Goal: Information Seeking & Learning: Learn about a topic

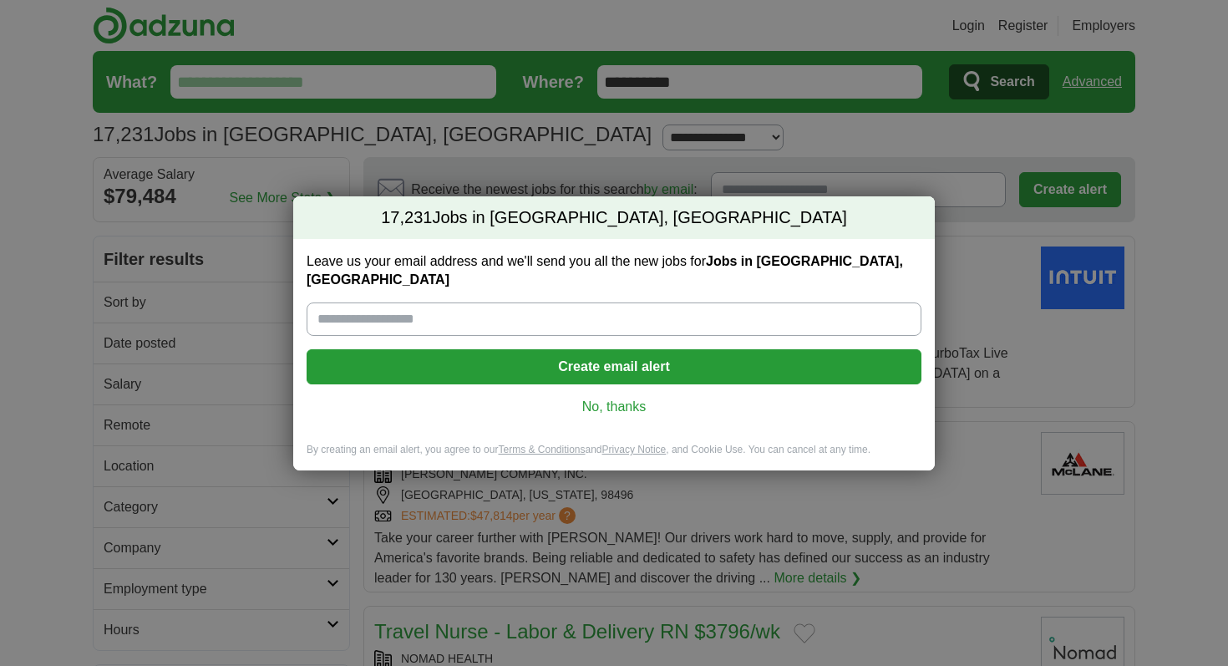
click at [618, 399] on link "No, thanks" at bounding box center [614, 407] width 588 height 18
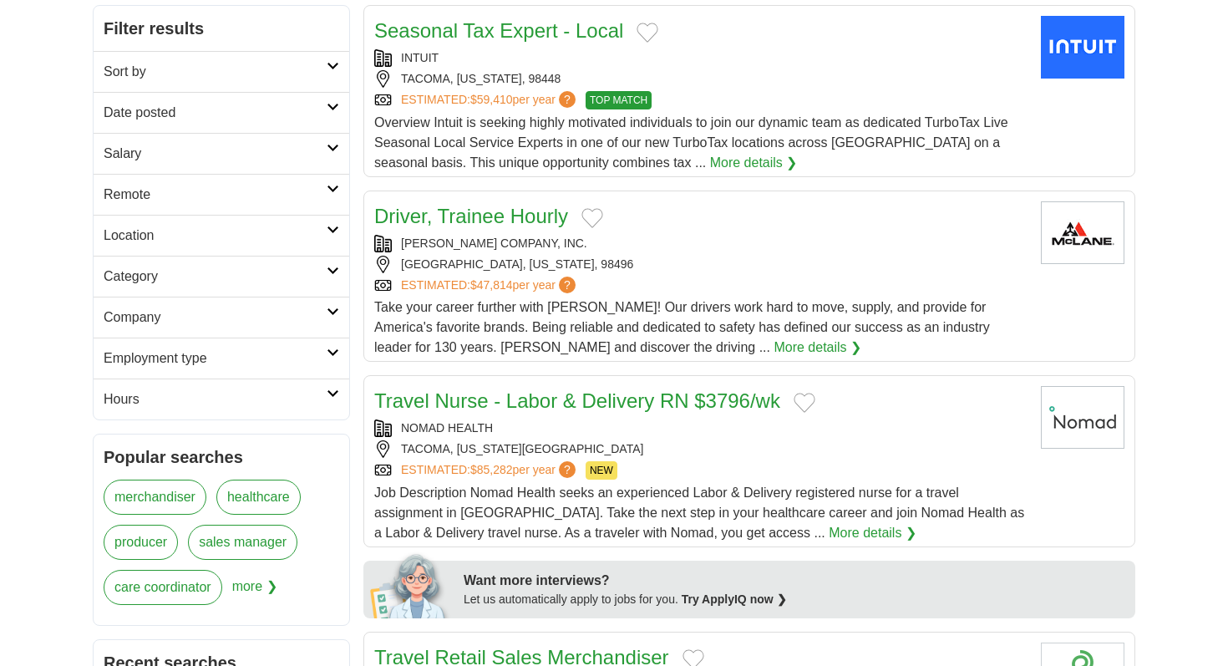
scroll to position [243, 0]
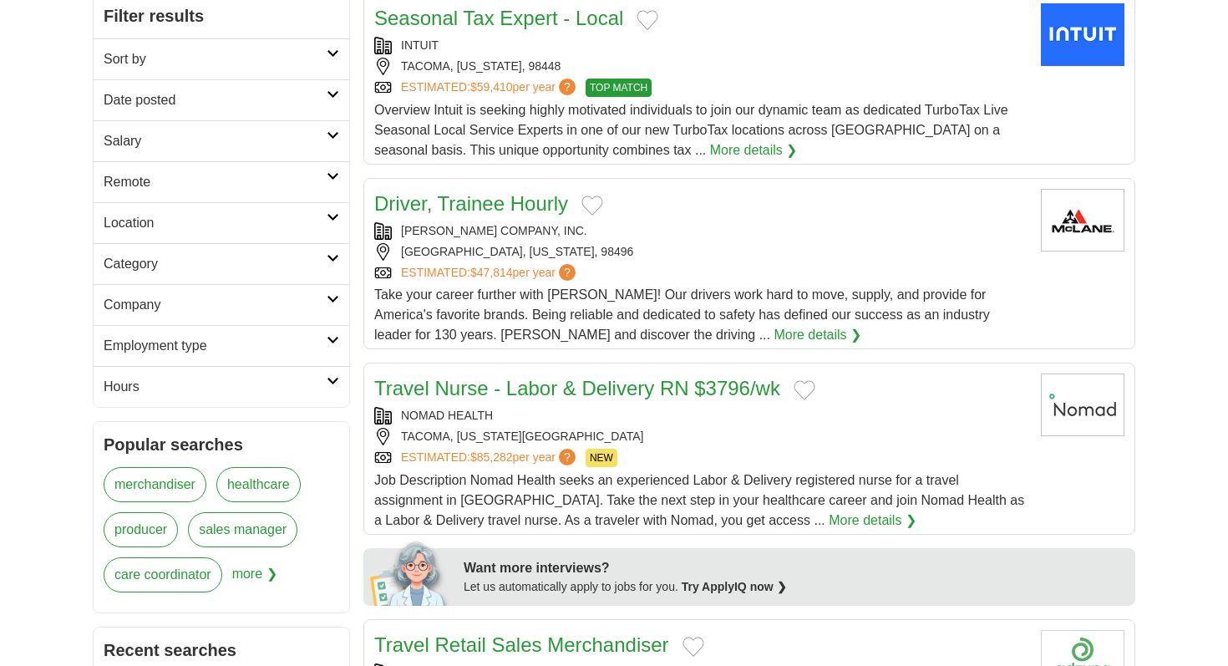
click at [327, 128] on link "Salary" at bounding box center [222, 140] width 256 height 41
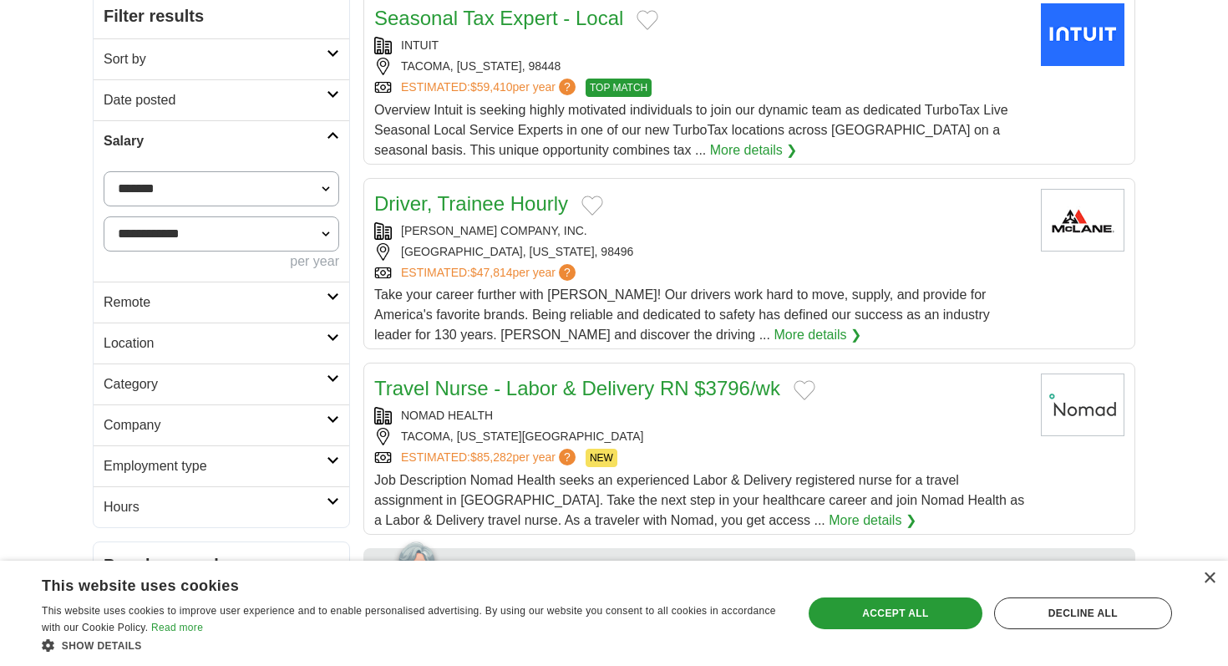
click at [327, 137] on icon at bounding box center [333, 135] width 13 height 8
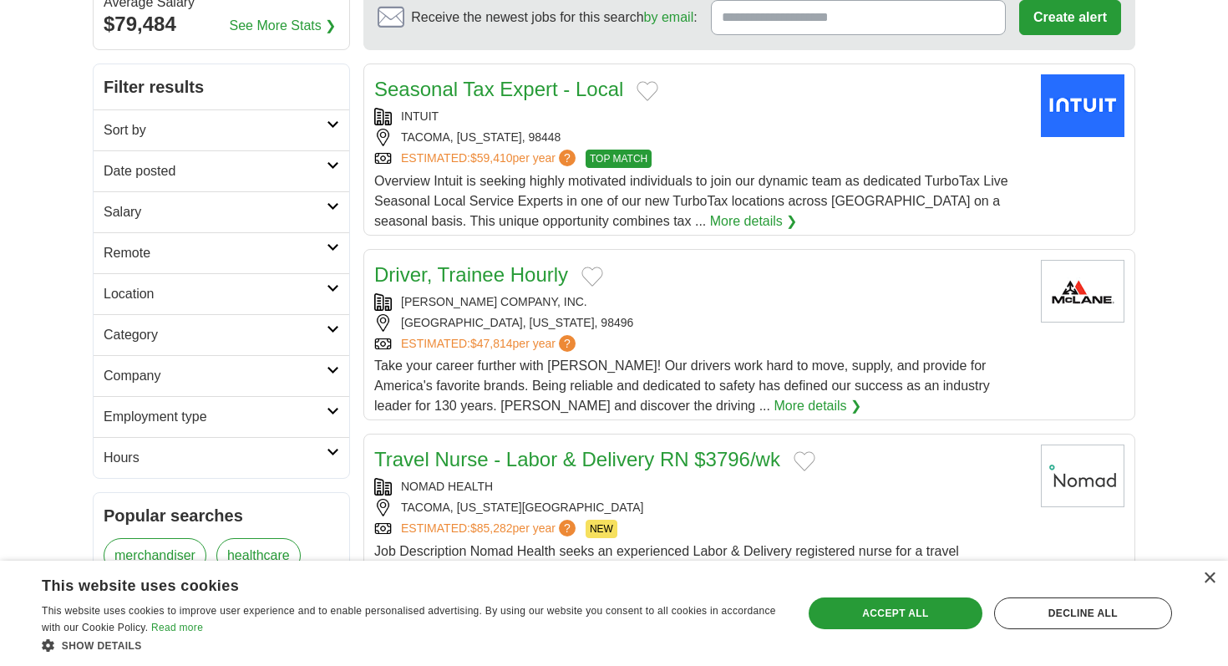
scroll to position [135, 0]
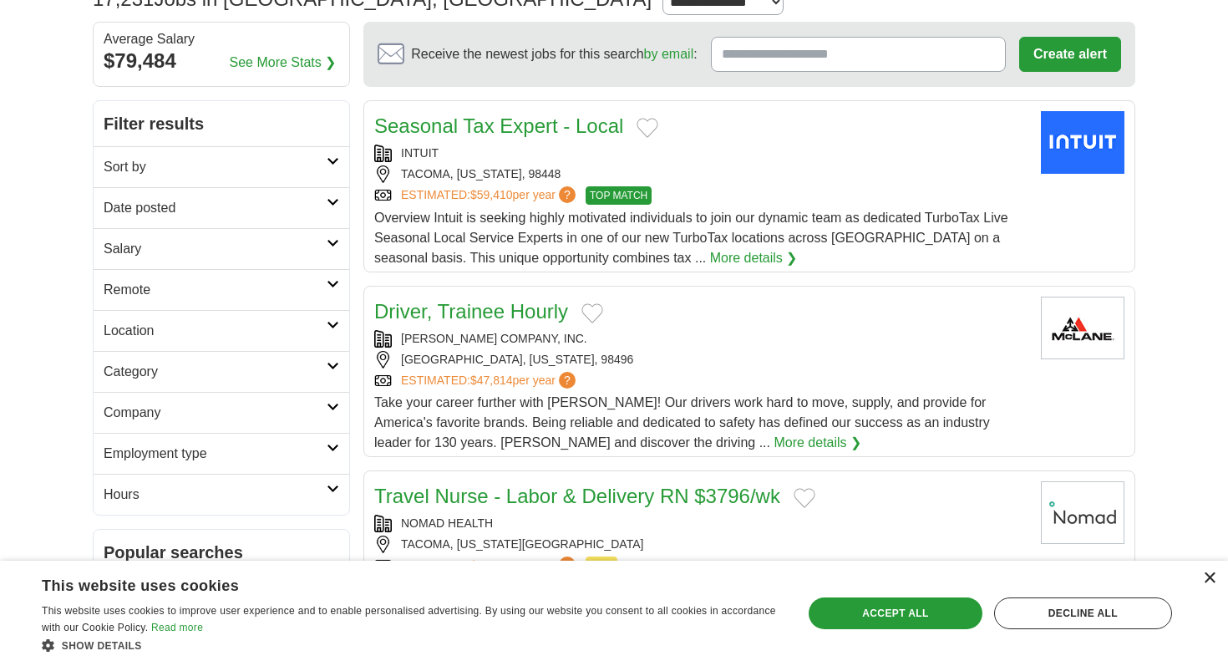
click at [1210, 576] on div "×" at bounding box center [1209, 578] width 13 height 13
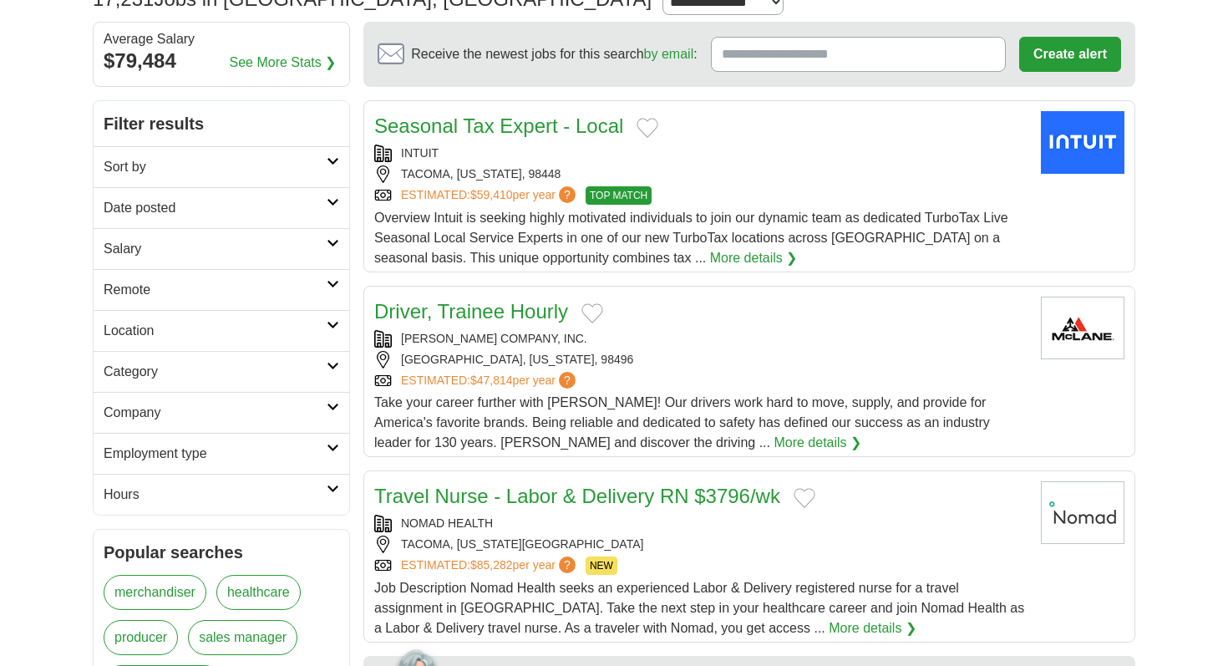
click at [329, 442] on link "Employment type" at bounding box center [222, 453] width 256 height 41
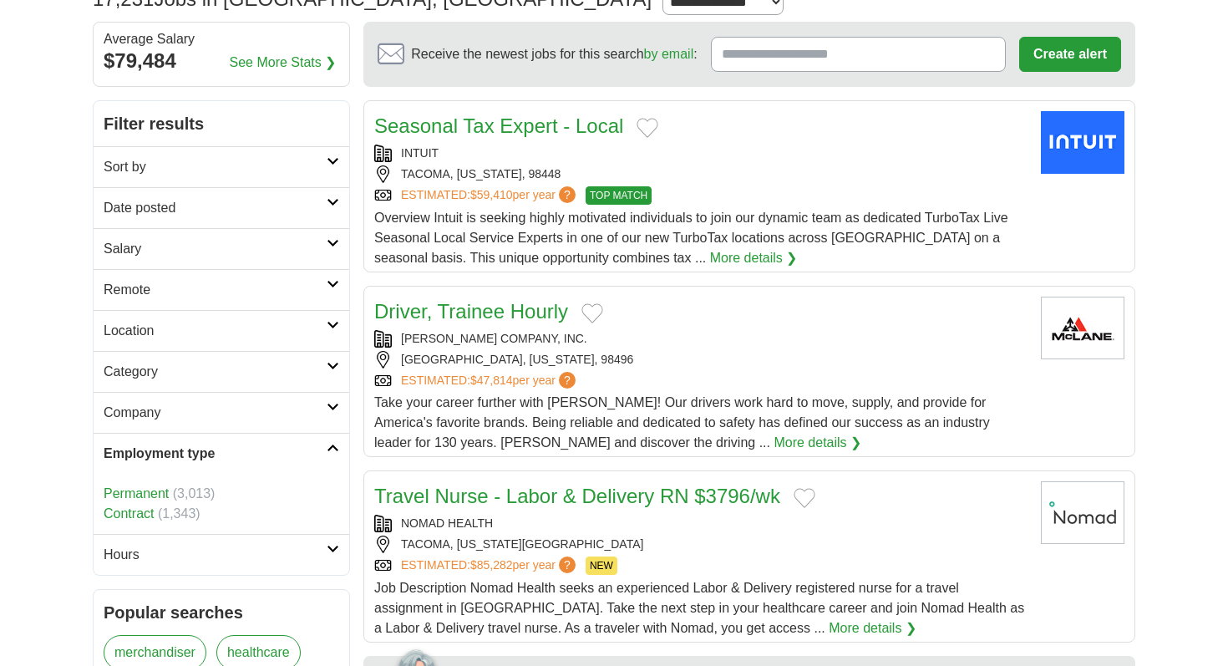
click at [139, 490] on link "Permanent" at bounding box center [136, 493] width 65 height 14
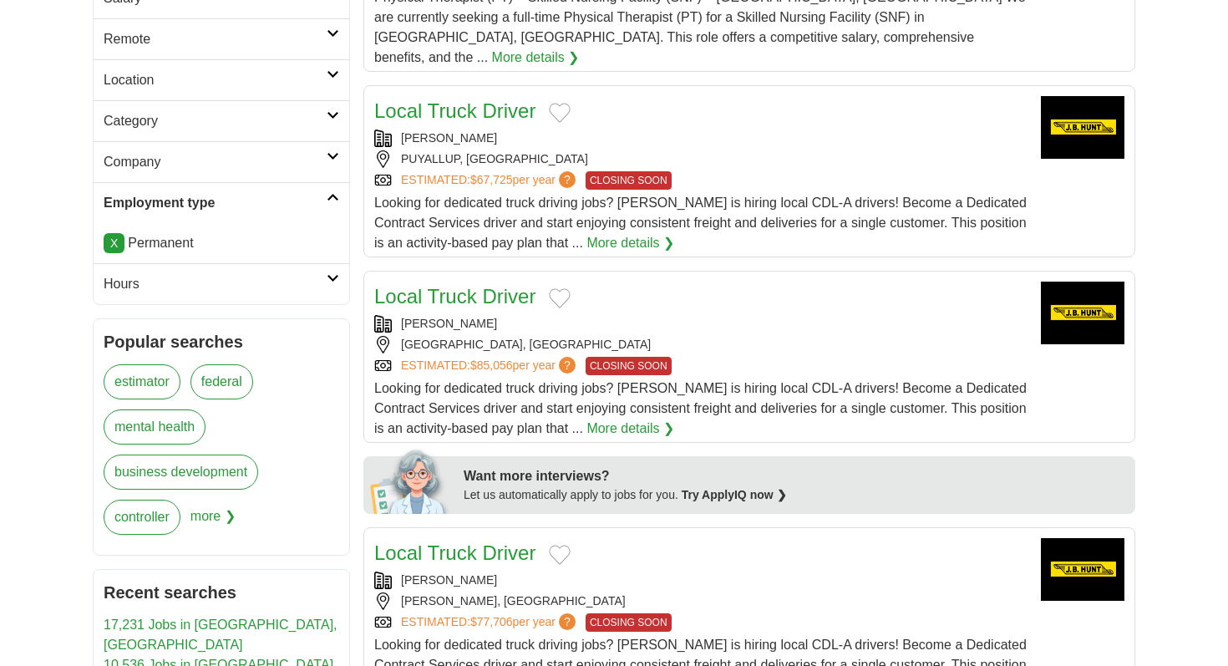
scroll to position [86, 0]
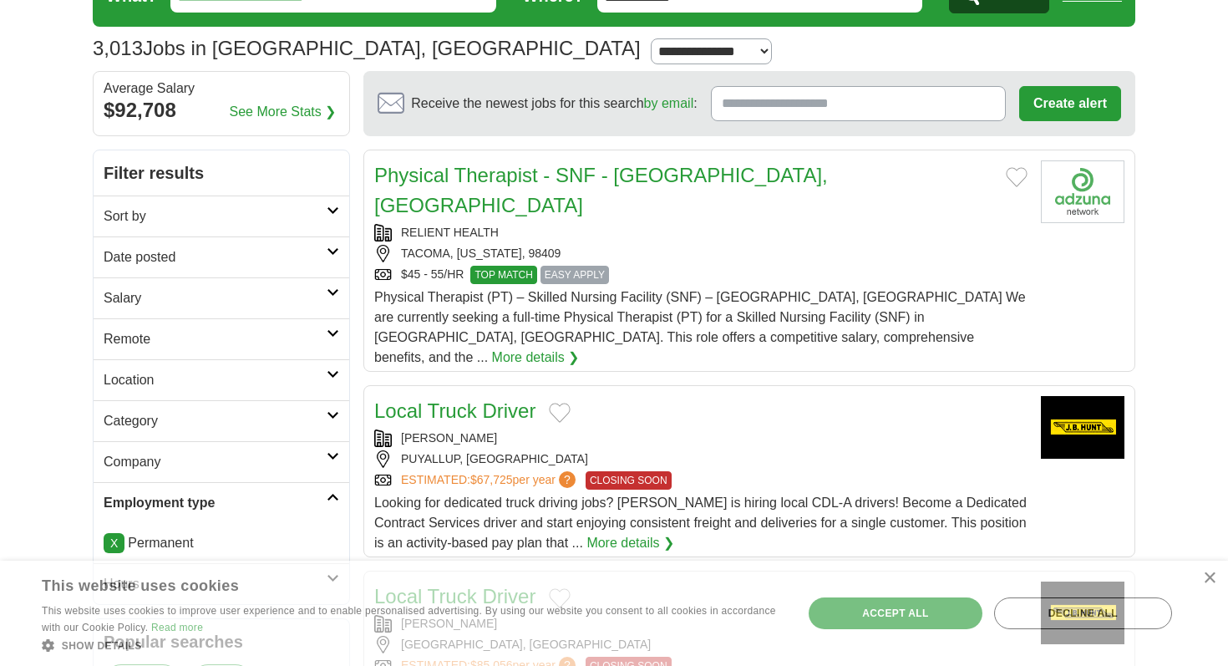
click at [333, 294] on icon at bounding box center [333, 292] width 13 height 8
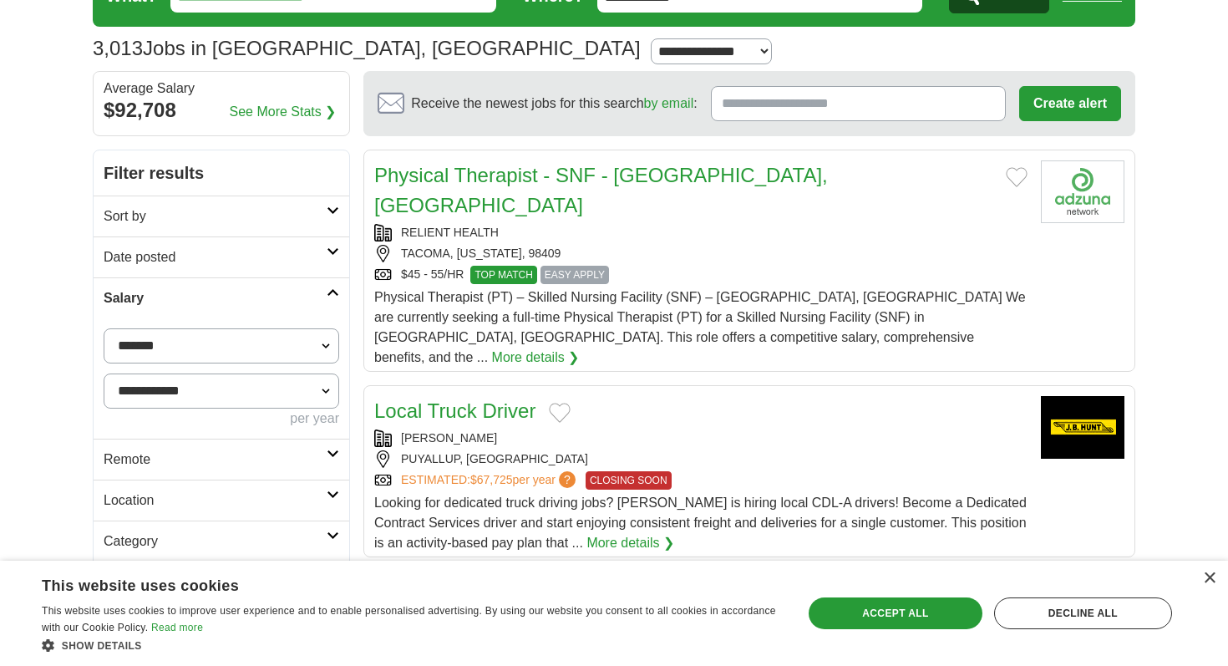
click at [192, 343] on select "**********" at bounding box center [222, 345] width 236 height 35
select select "*****"
click at [104, 328] on select "**********" at bounding box center [222, 345] width 236 height 35
click at [292, 462] on button "Apply" at bounding box center [300, 459] width 79 height 35
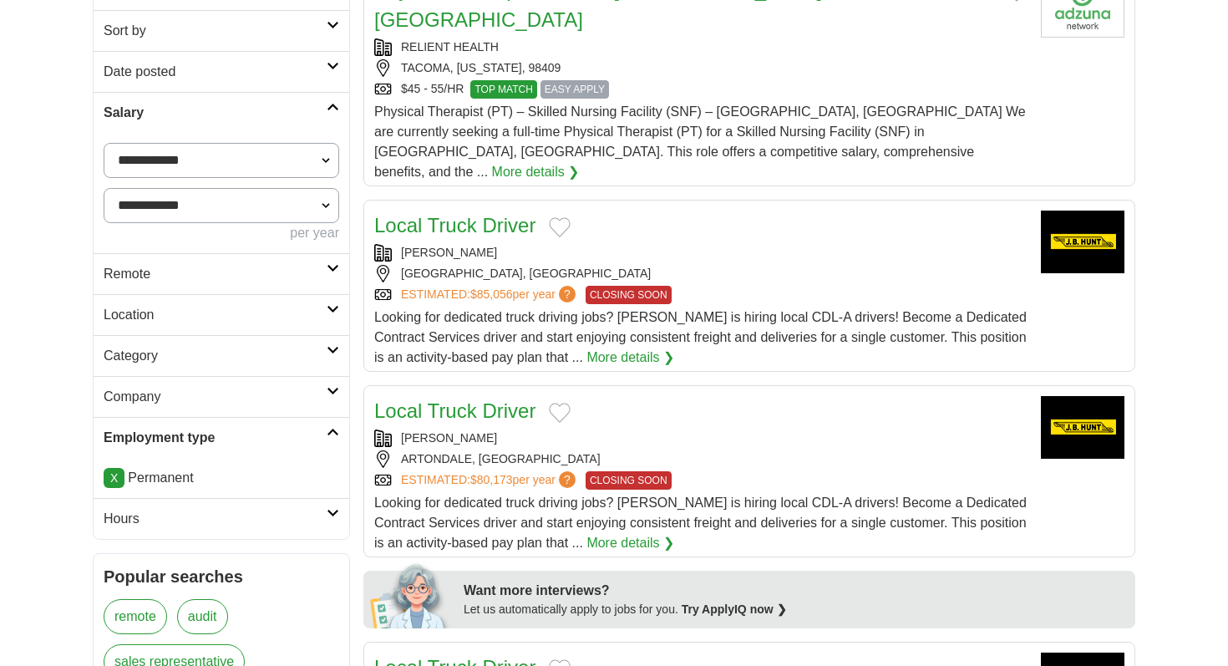
scroll to position [271, 0]
click at [292, 170] on select "**********" at bounding box center [222, 161] width 236 height 35
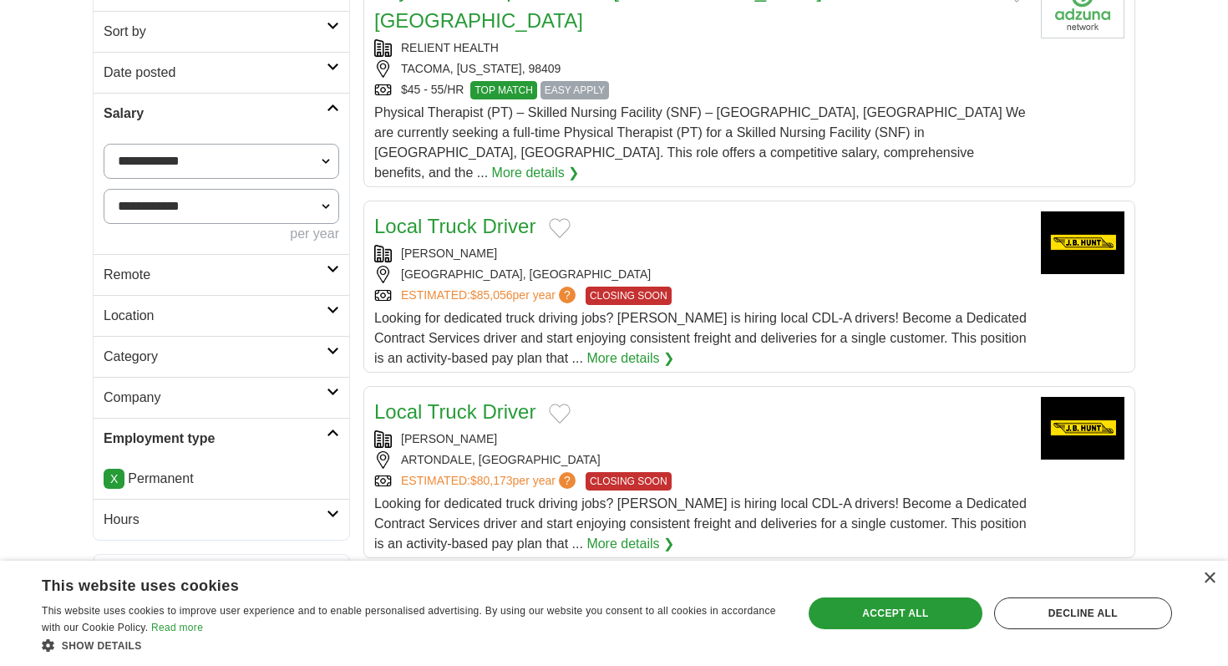
select select "*****"
click at [104, 144] on select "**********" at bounding box center [222, 161] width 236 height 35
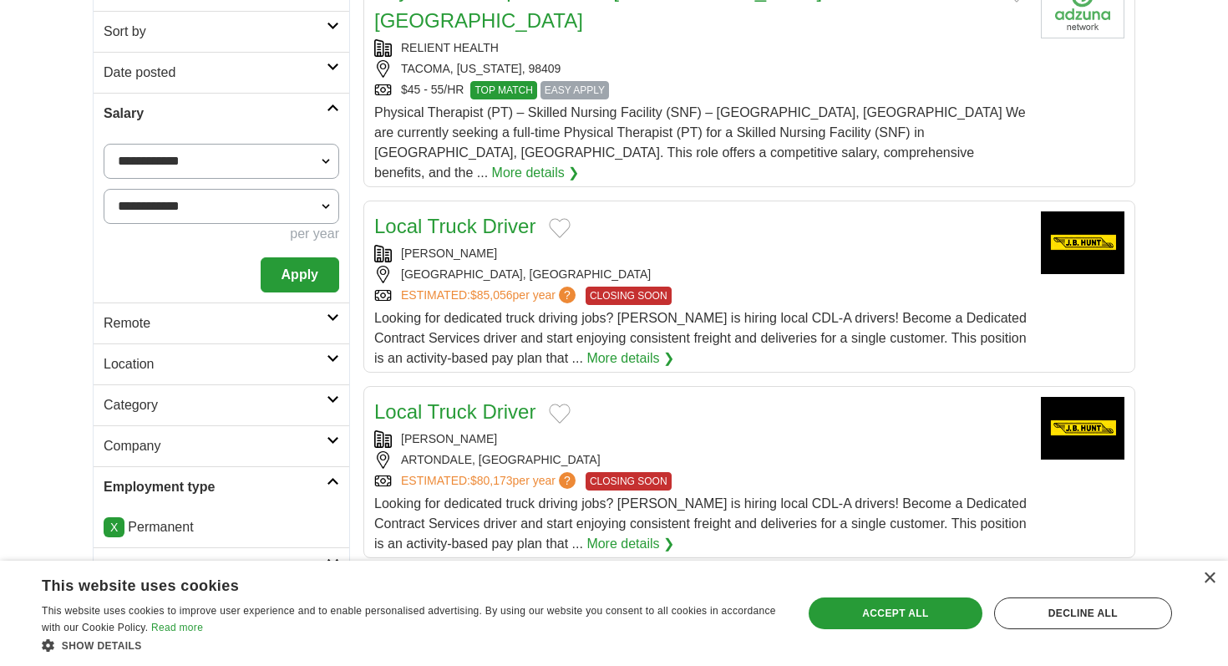
click at [309, 257] on button "Apply" at bounding box center [300, 274] width 79 height 35
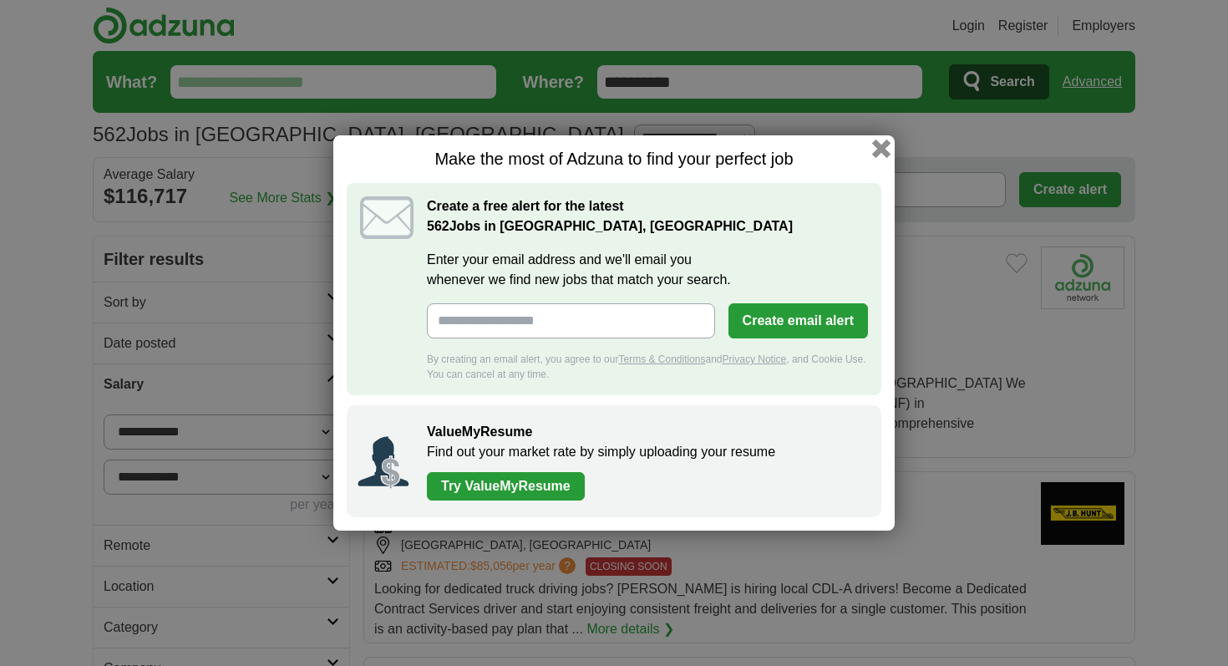
click at [876, 151] on button "button" at bounding box center [881, 149] width 18 height 18
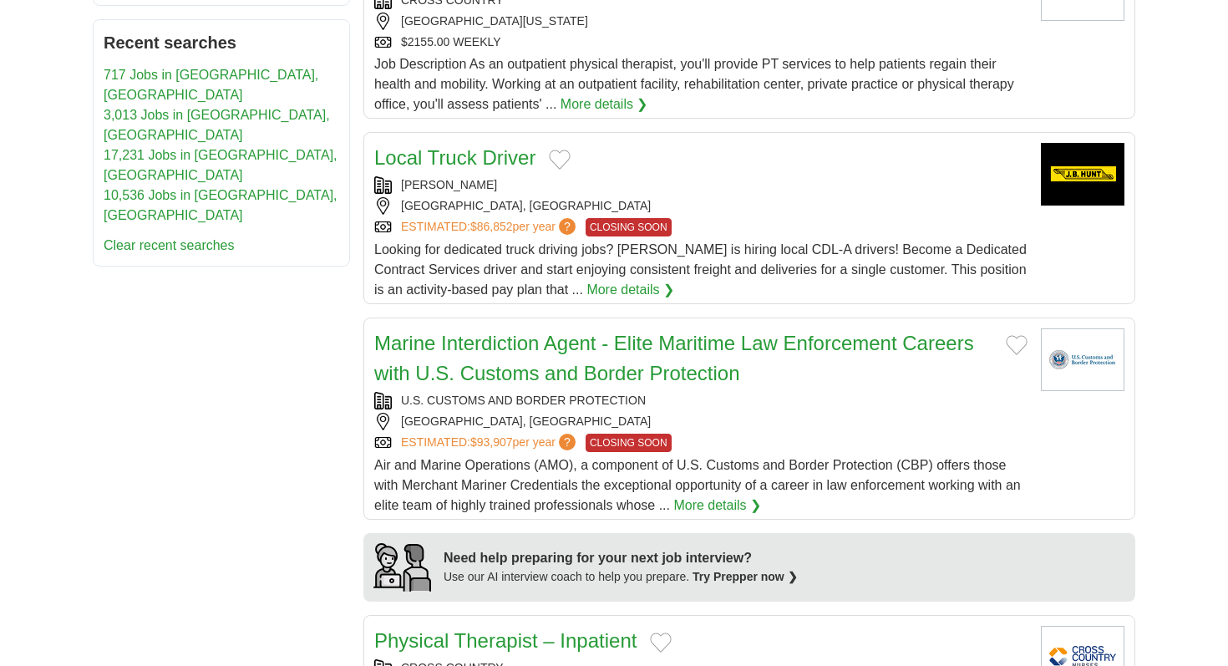
scroll to position [967, 0]
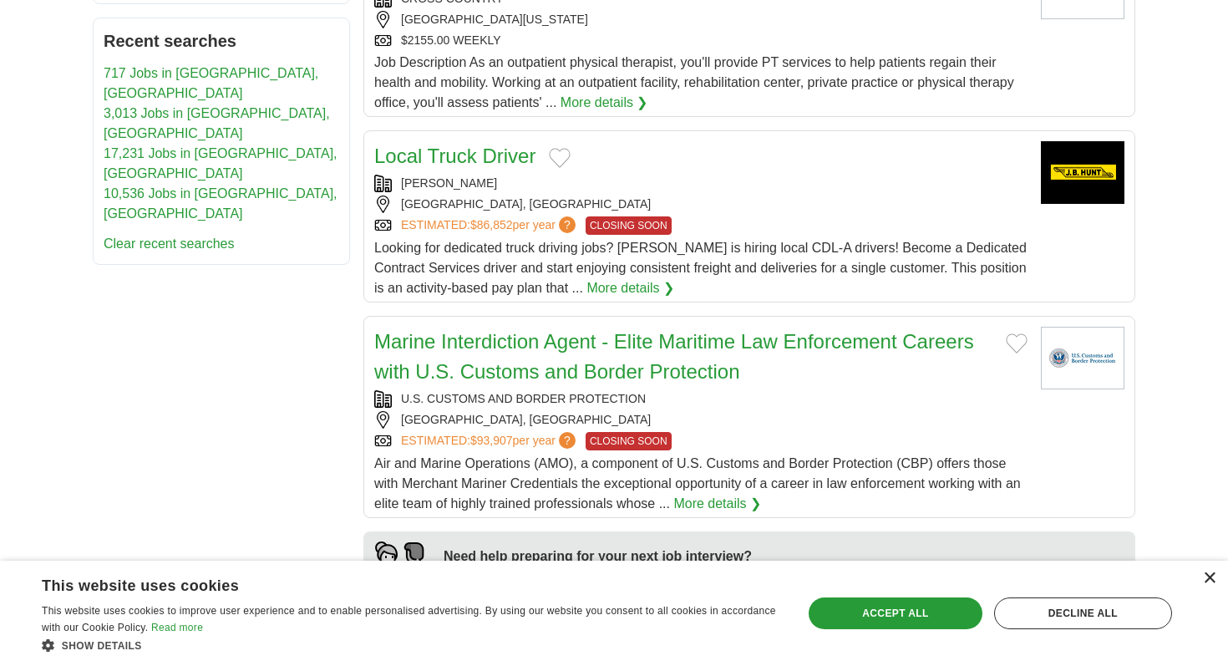
click at [1209, 576] on div "×" at bounding box center [1209, 578] width 13 height 13
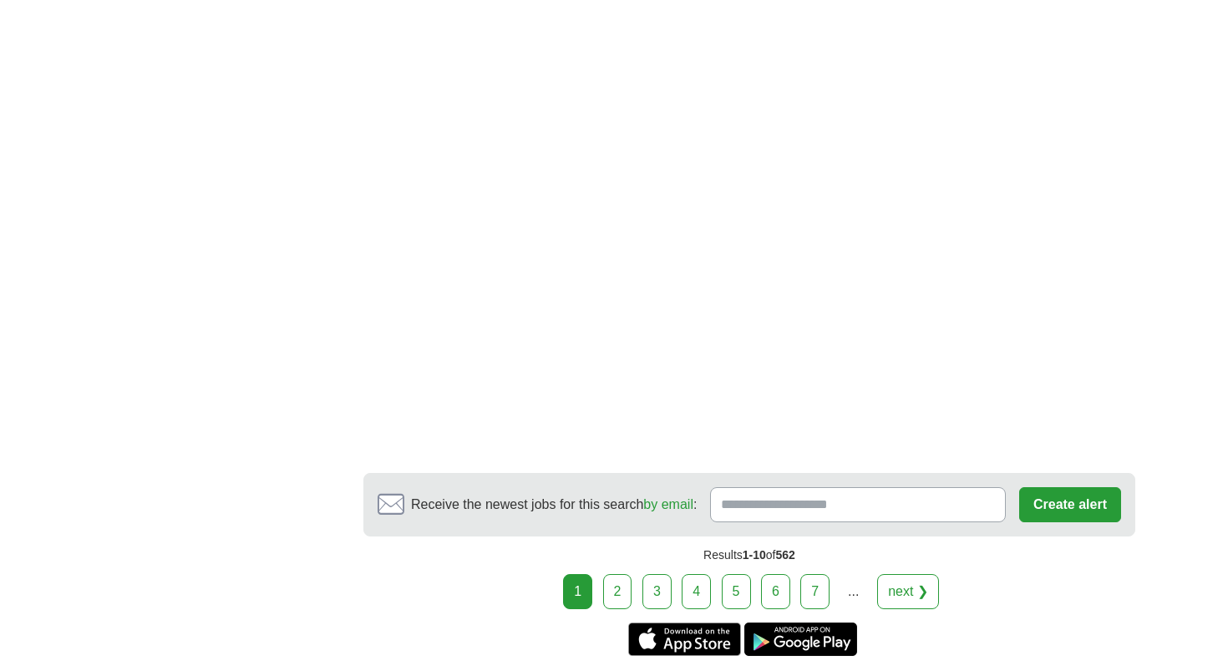
scroll to position [2995, 0]
click at [898, 573] on link "next ❯" at bounding box center [908, 590] width 62 height 35
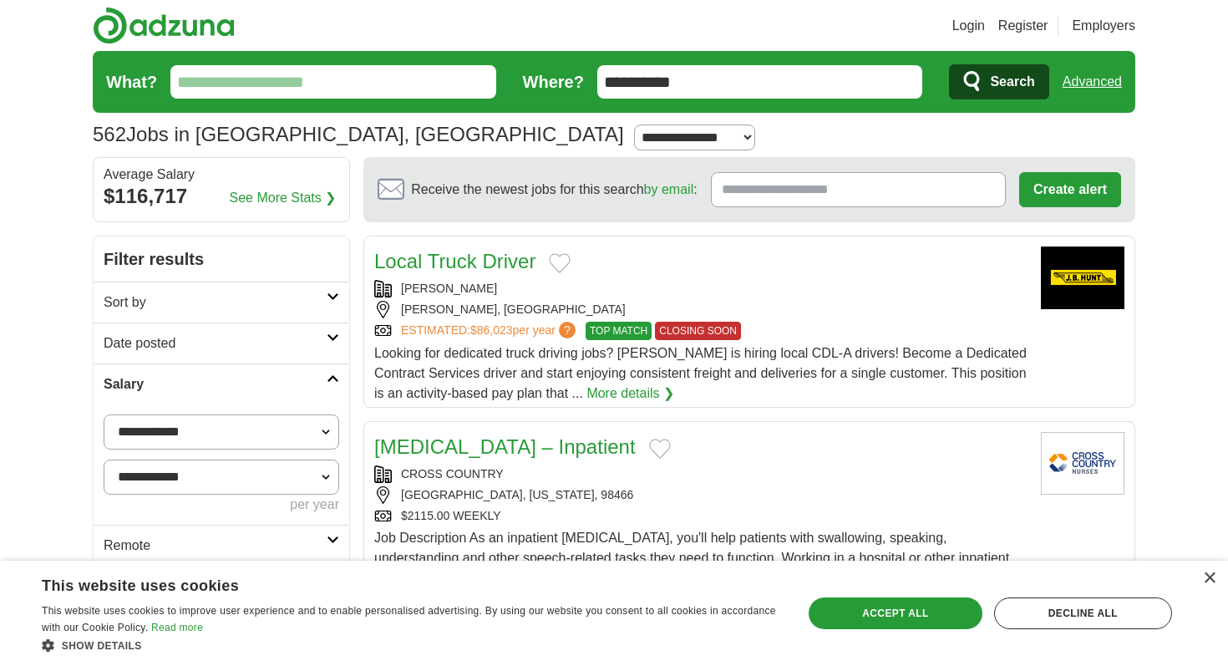
click at [185, 297] on h2 "Sort by" at bounding box center [215, 302] width 223 height 20
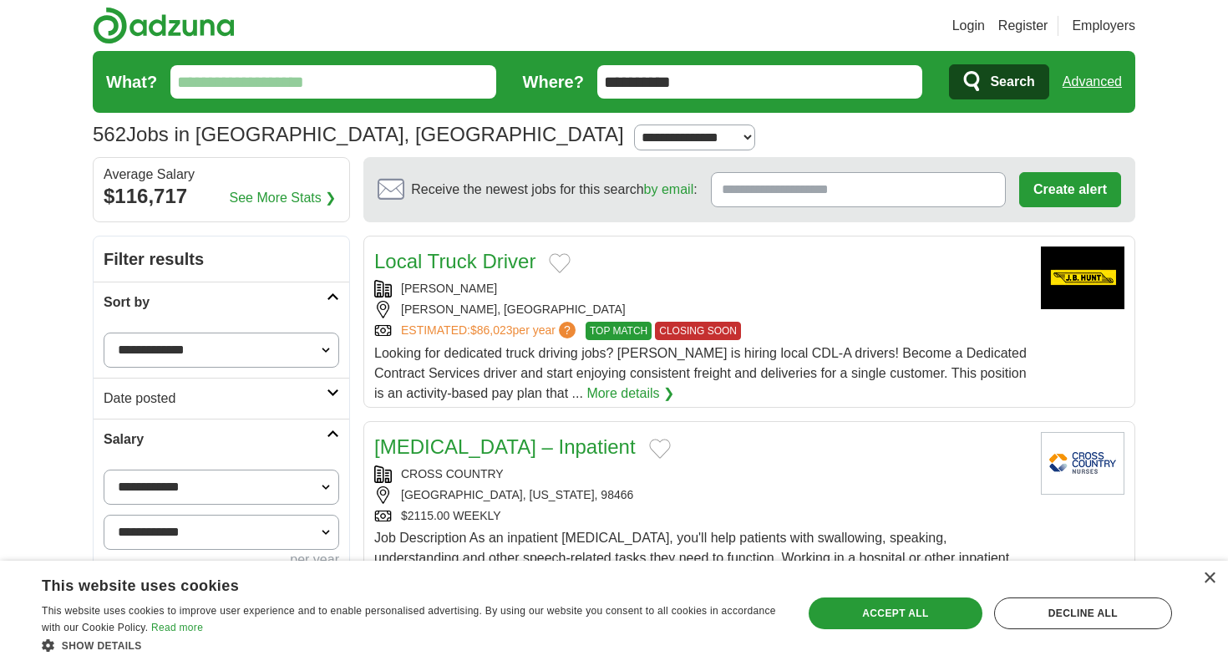
click at [185, 297] on h2 "Sort by" at bounding box center [215, 302] width 223 height 20
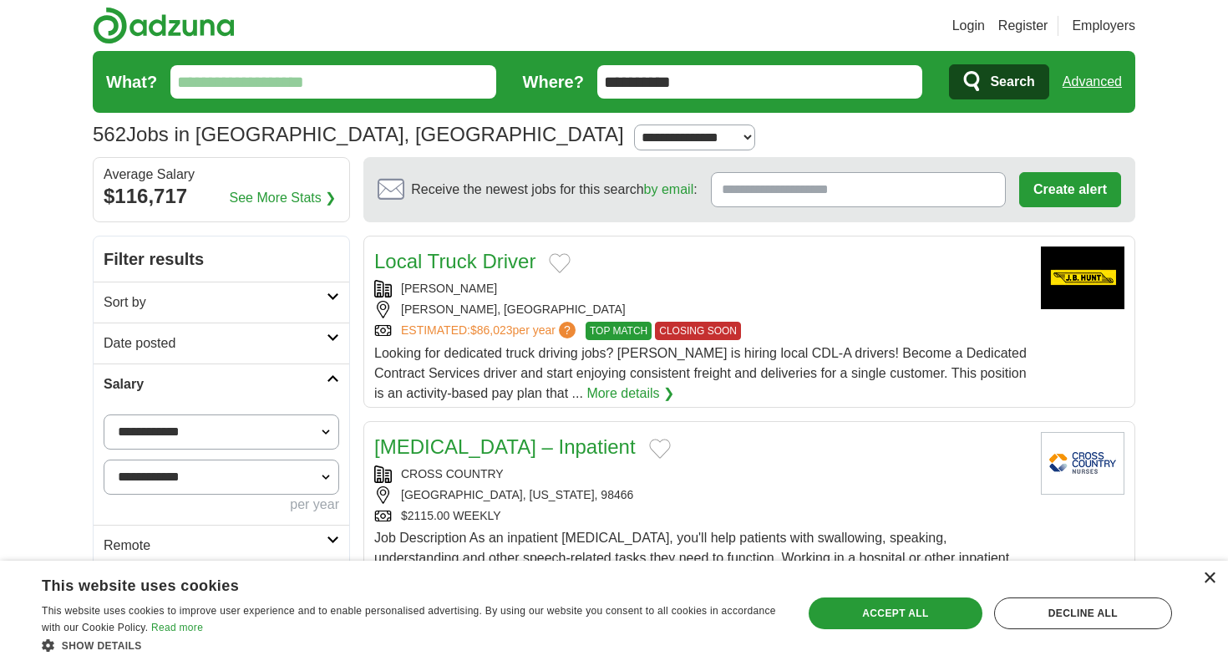
click at [1213, 580] on div "×" at bounding box center [1209, 578] width 13 height 13
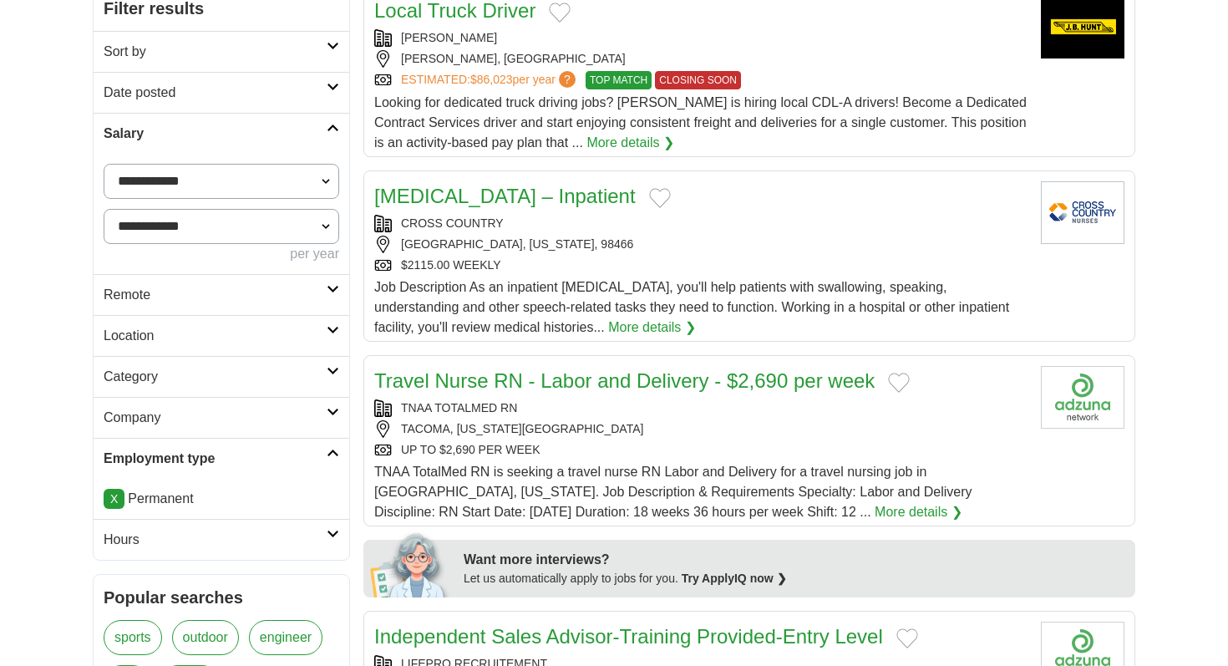
scroll to position [257, 0]
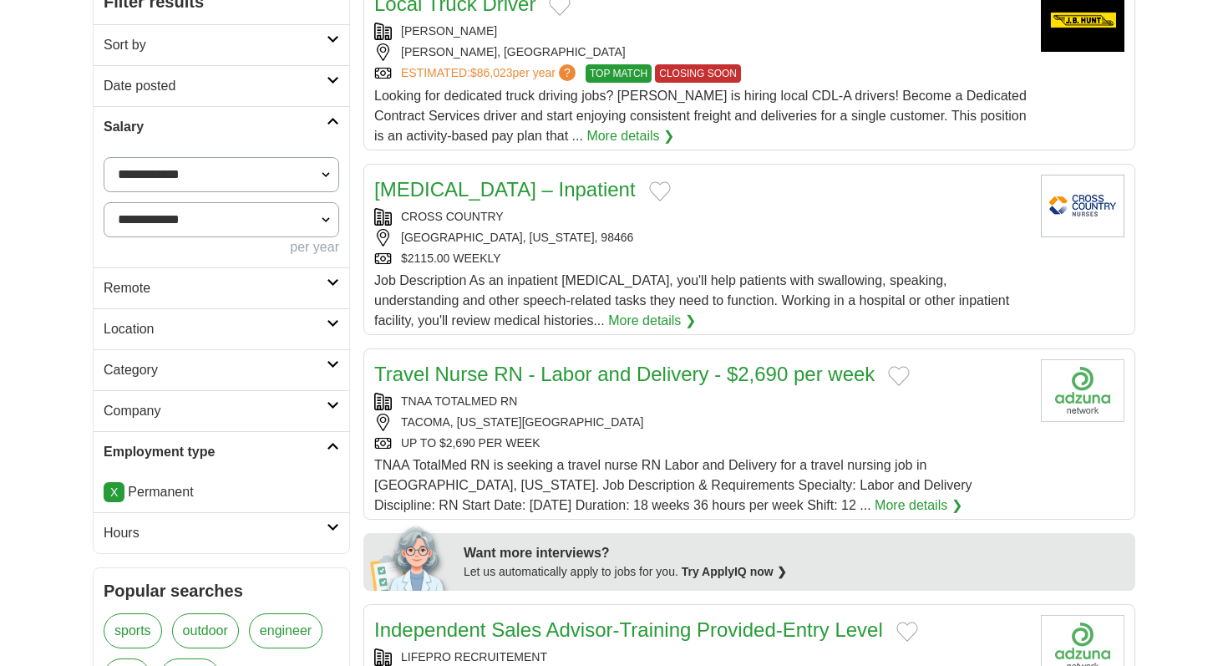
click at [234, 375] on h2 "Category" at bounding box center [215, 370] width 223 height 20
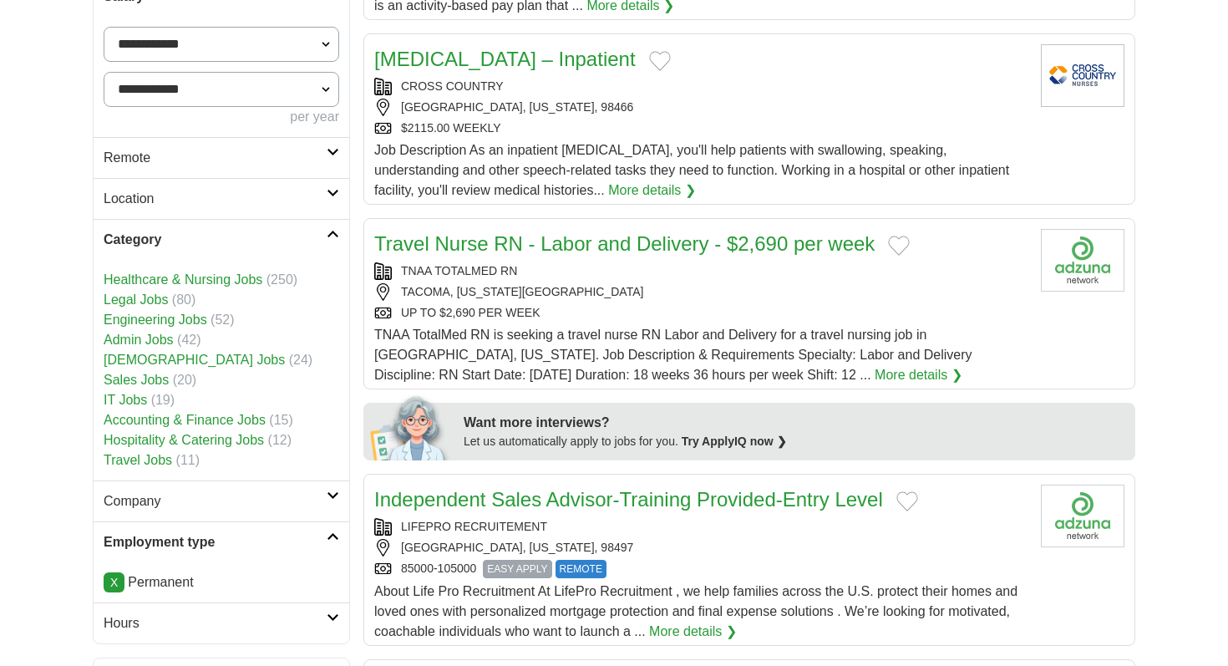
scroll to position [451, 0]
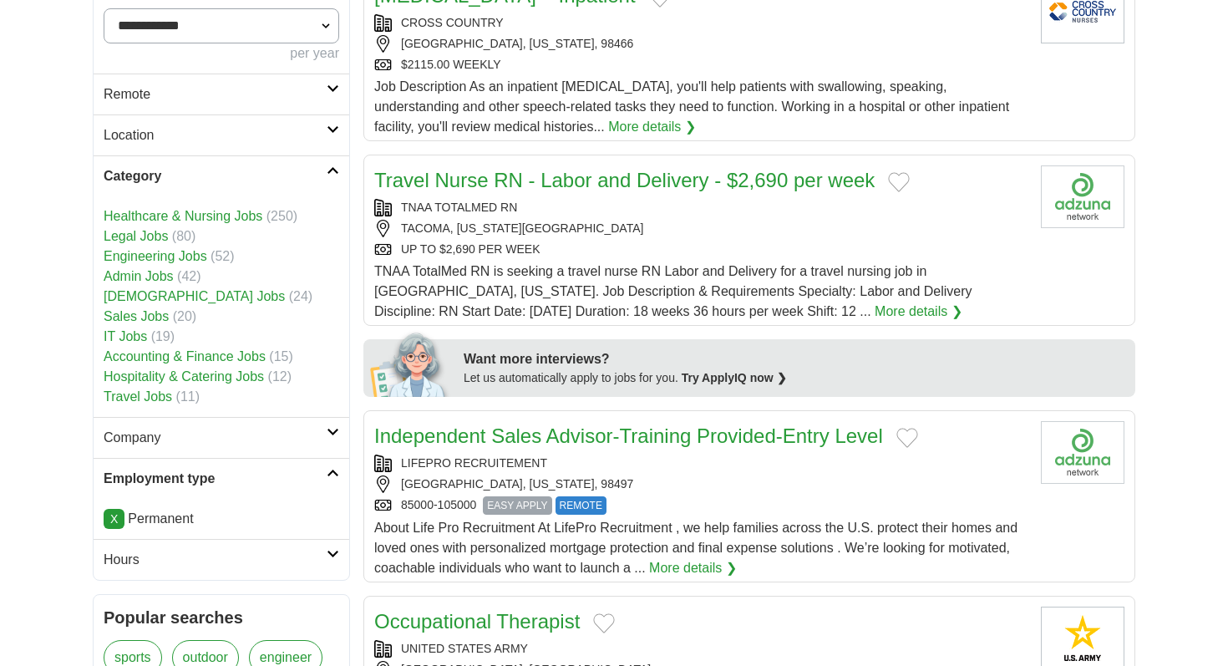
click at [143, 275] on link "Admin Jobs" at bounding box center [139, 276] width 70 height 14
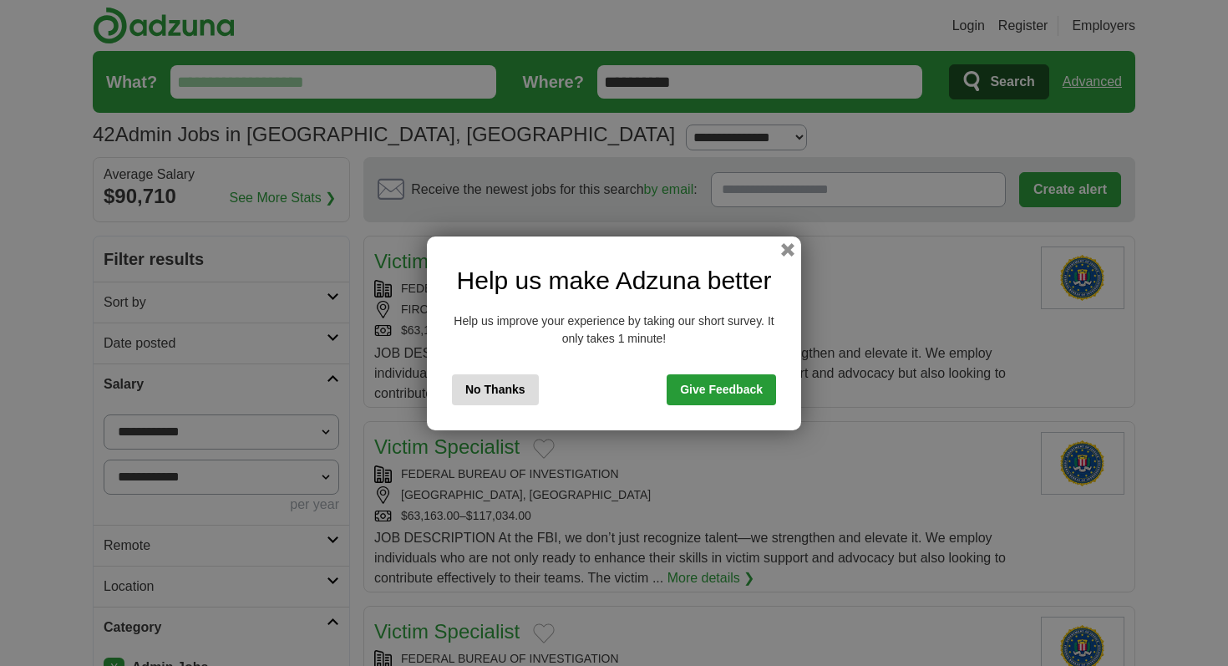
click at [779, 249] on div "Help us make Adzuna better Help us improve your experience by taking our short …" at bounding box center [614, 333] width 374 height 194
click at [791, 247] on button "button" at bounding box center [788, 249] width 18 height 18
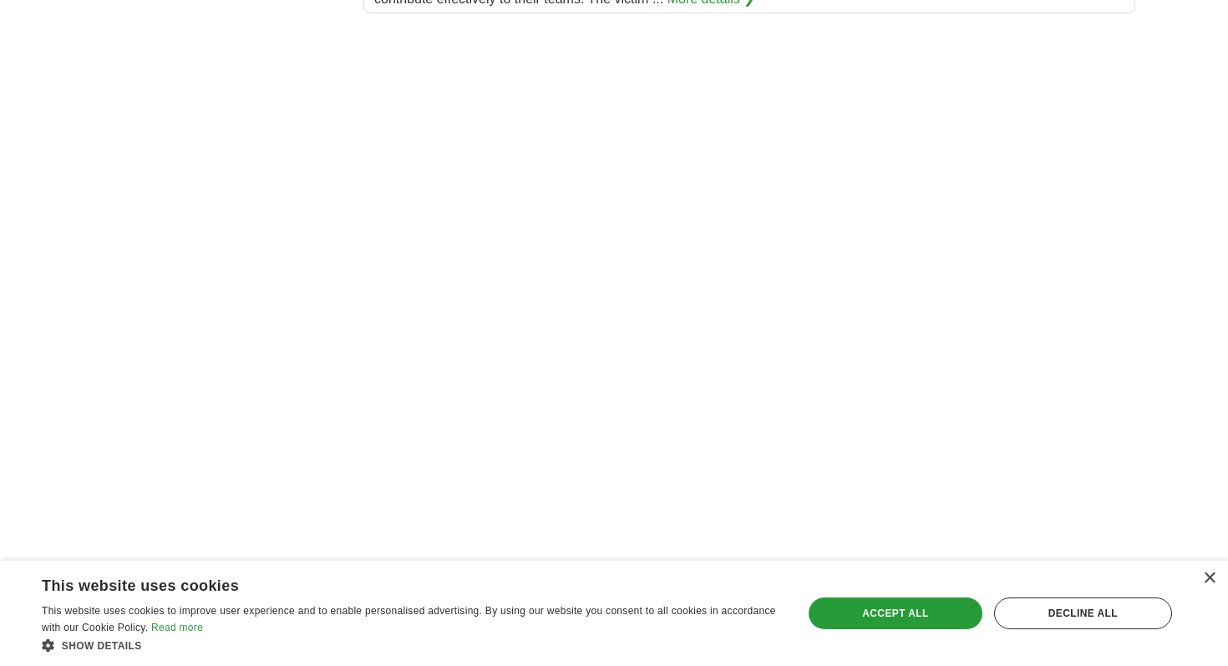
scroll to position [2640, 0]
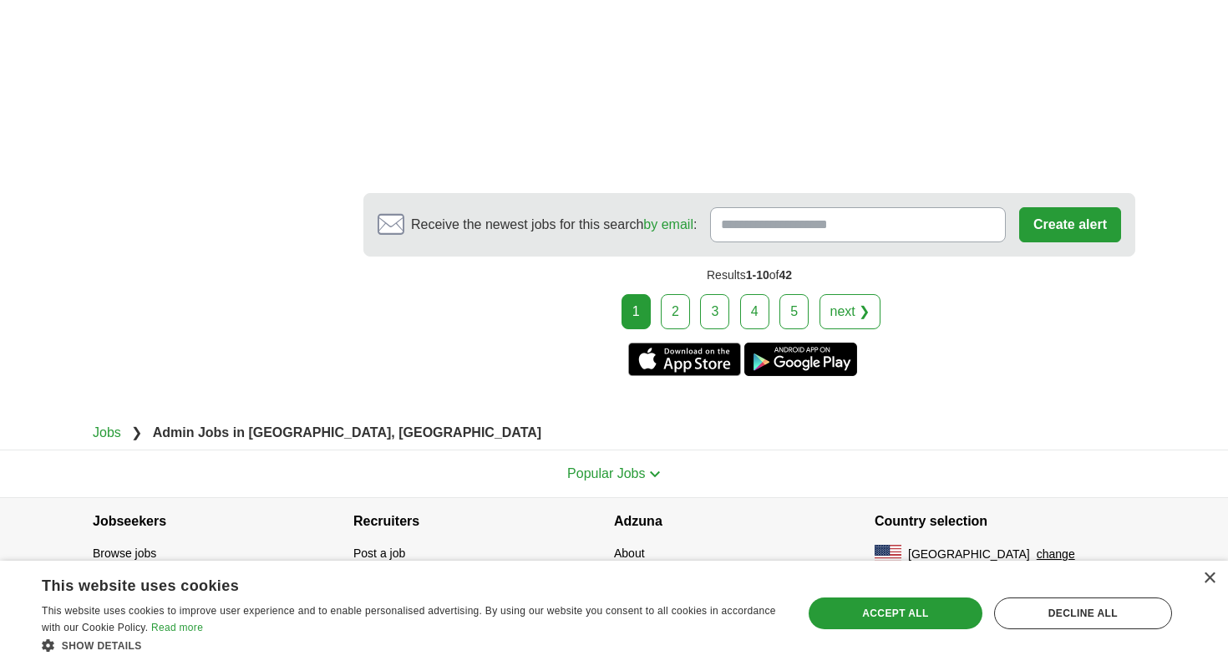
click at [795, 311] on link "5" at bounding box center [793, 311] width 29 height 35
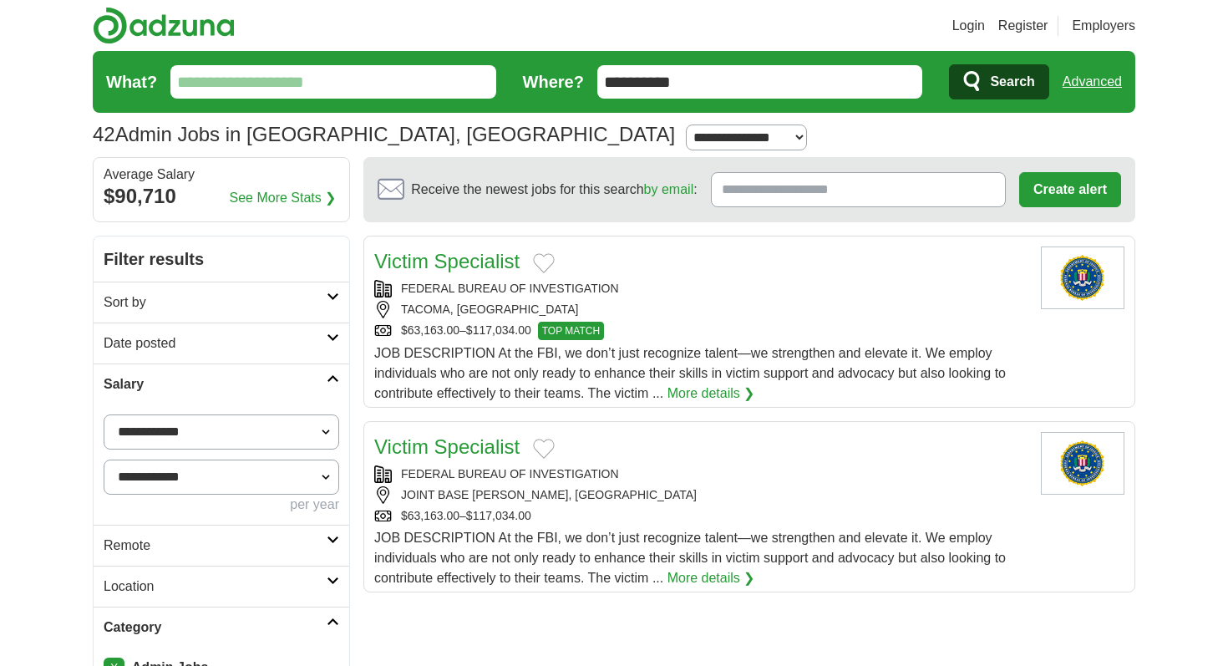
scroll to position [338, 0]
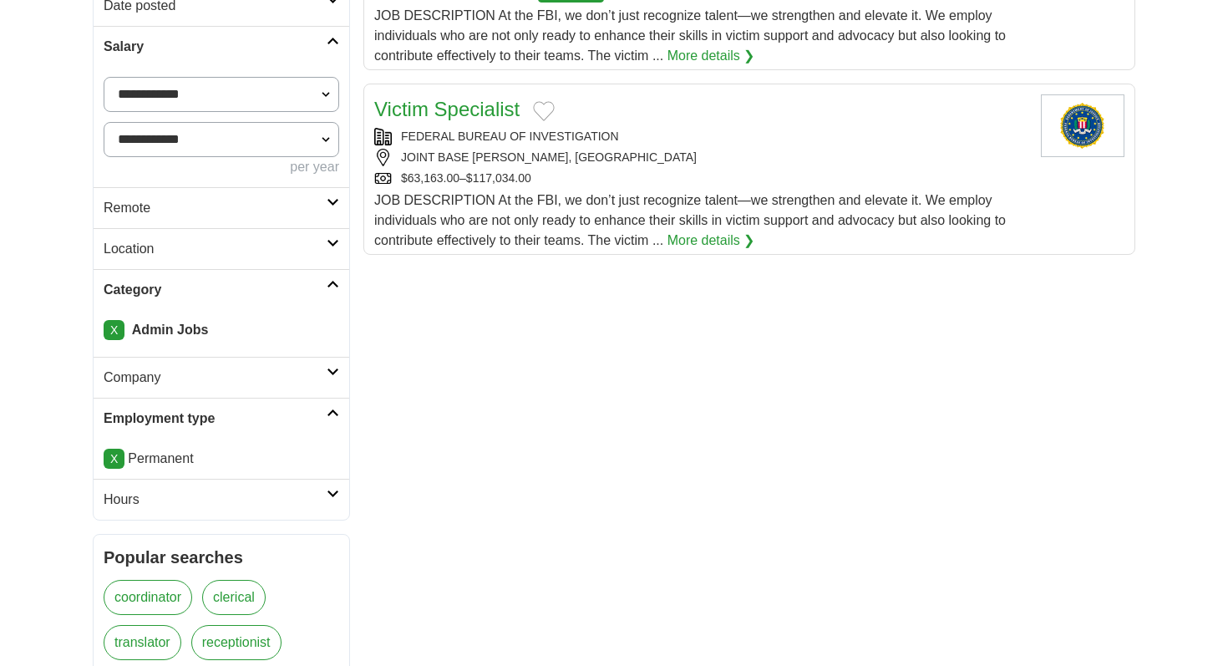
click at [327, 286] on icon at bounding box center [333, 284] width 13 height 8
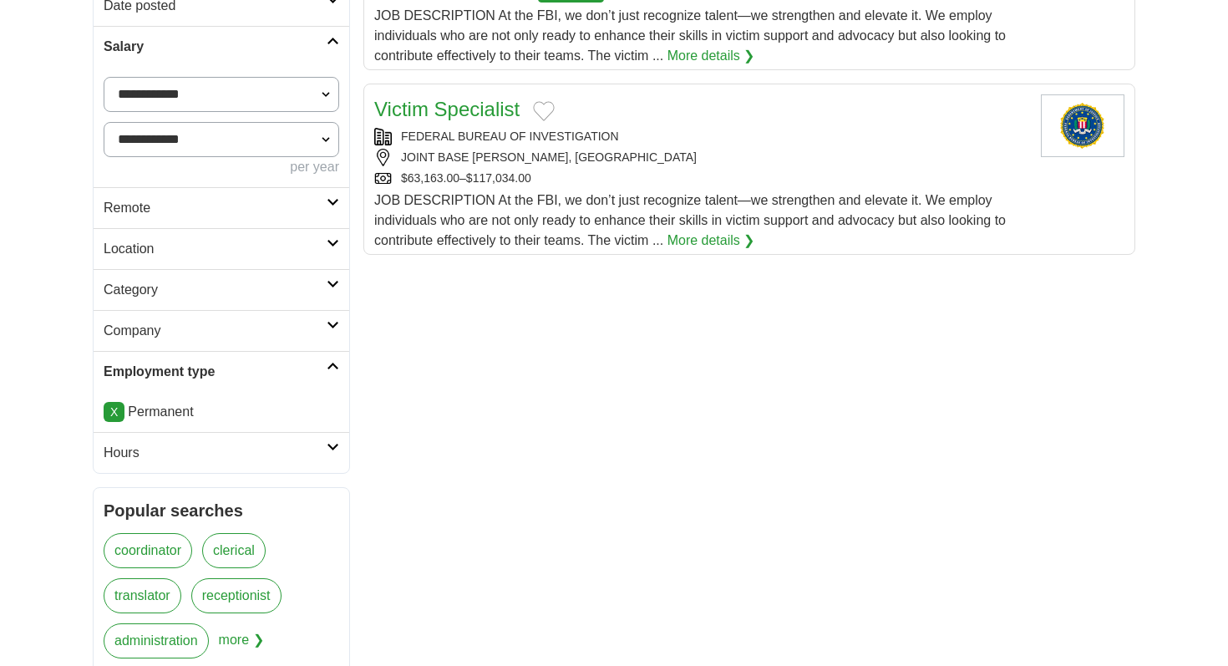
click at [327, 286] on icon at bounding box center [333, 284] width 13 height 8
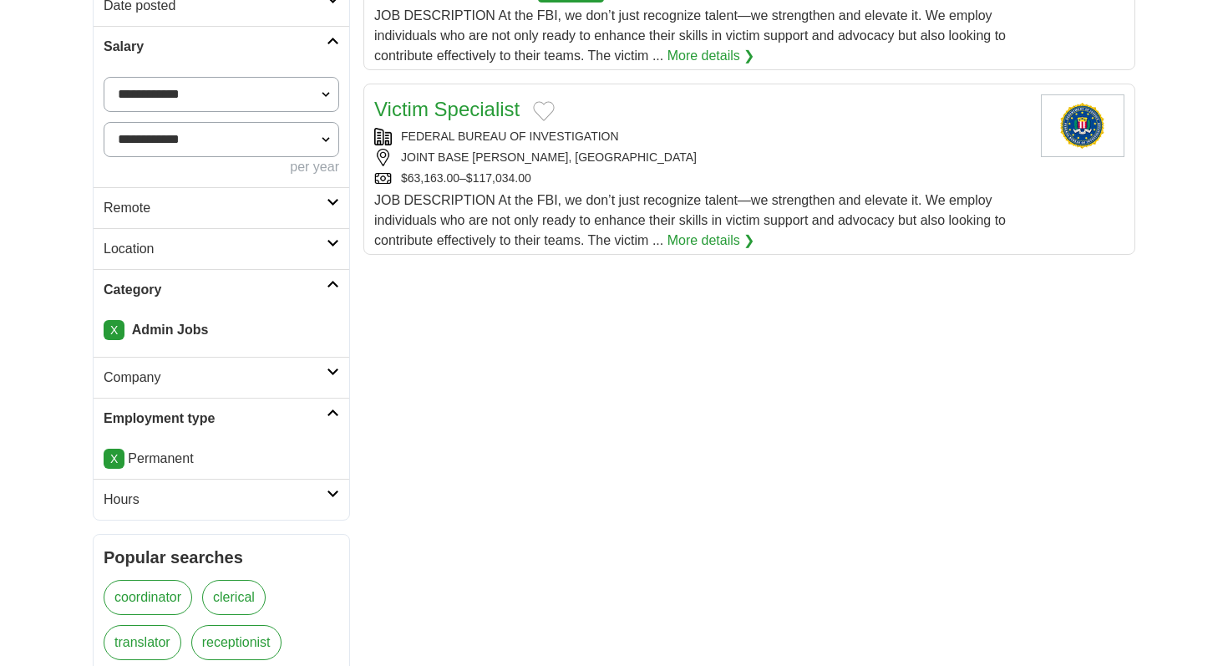
click at [114, 331] on link "X" at bounding box center [114, 330] width 21 height 20
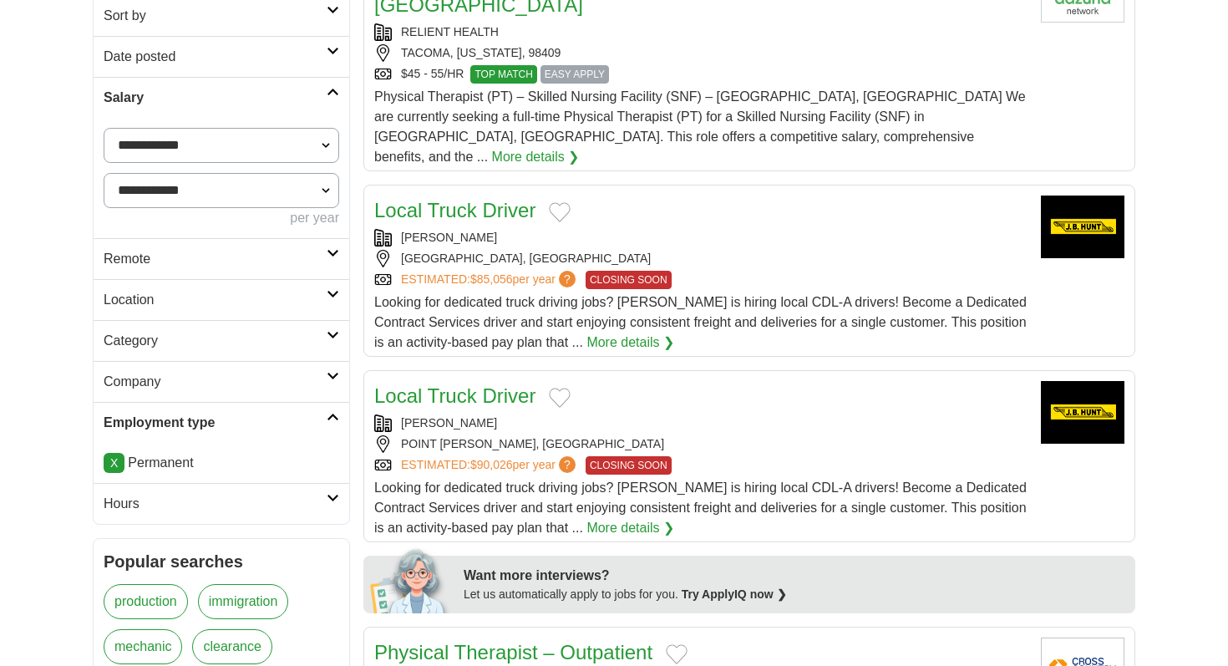
scroll to position [289, 0]
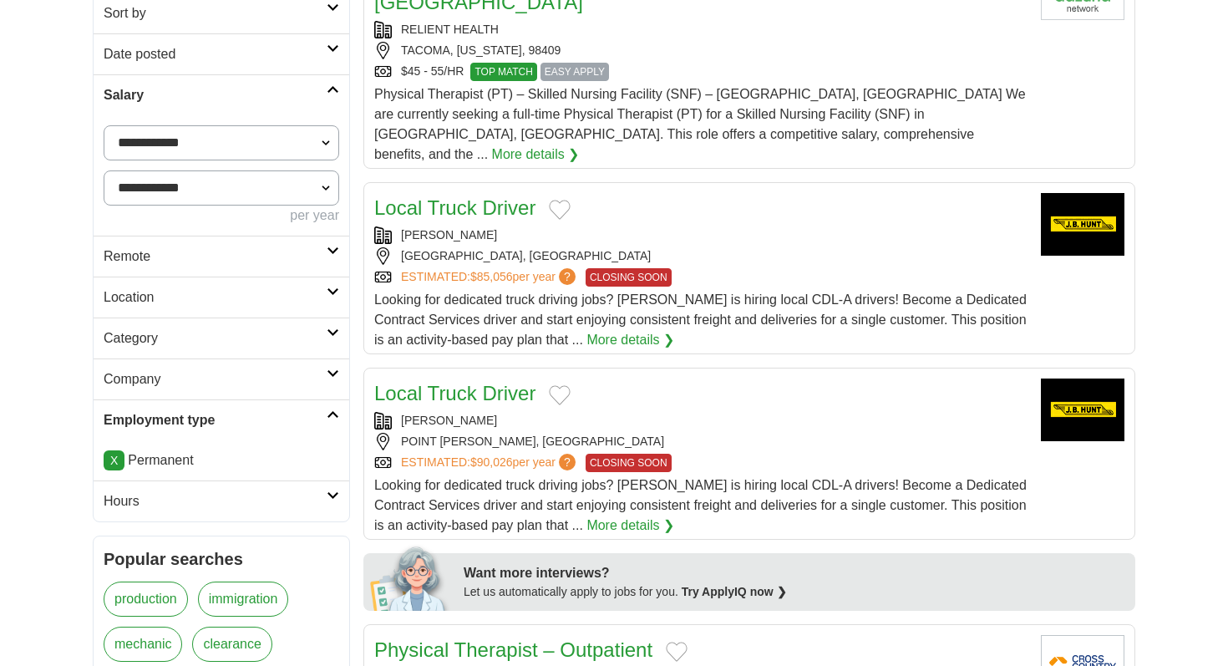
click at [140, 340] on h2 "Category" at bounding box center [215, 338] width 223 height 20
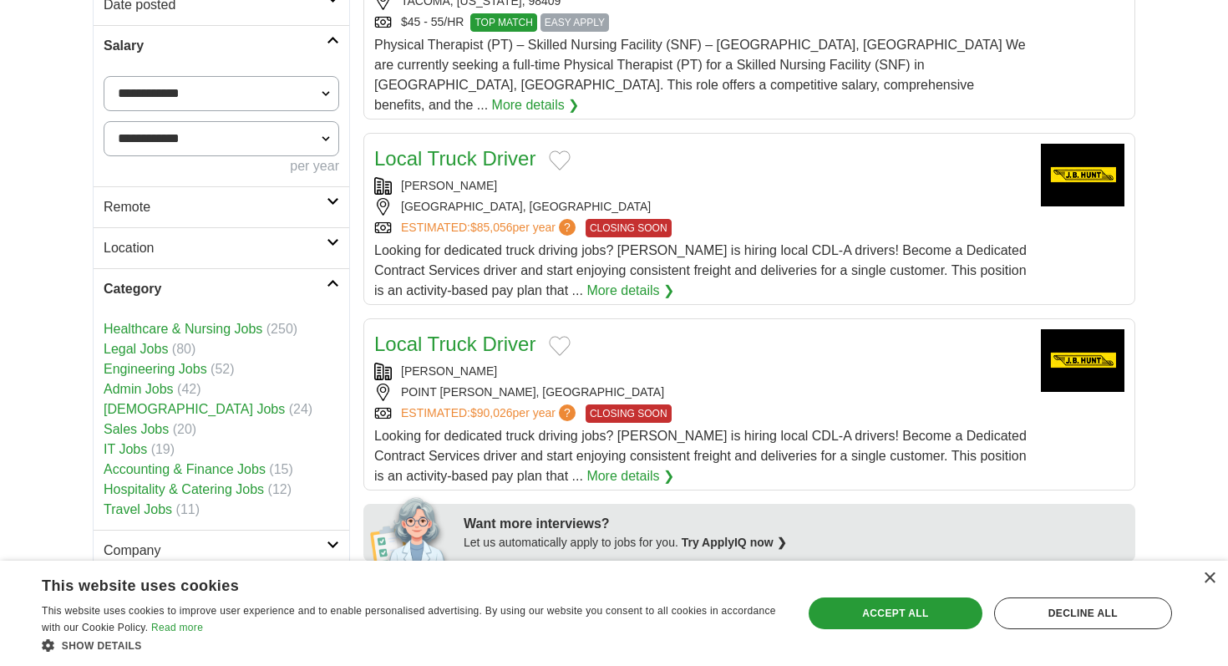
scroll to position [341, 0]
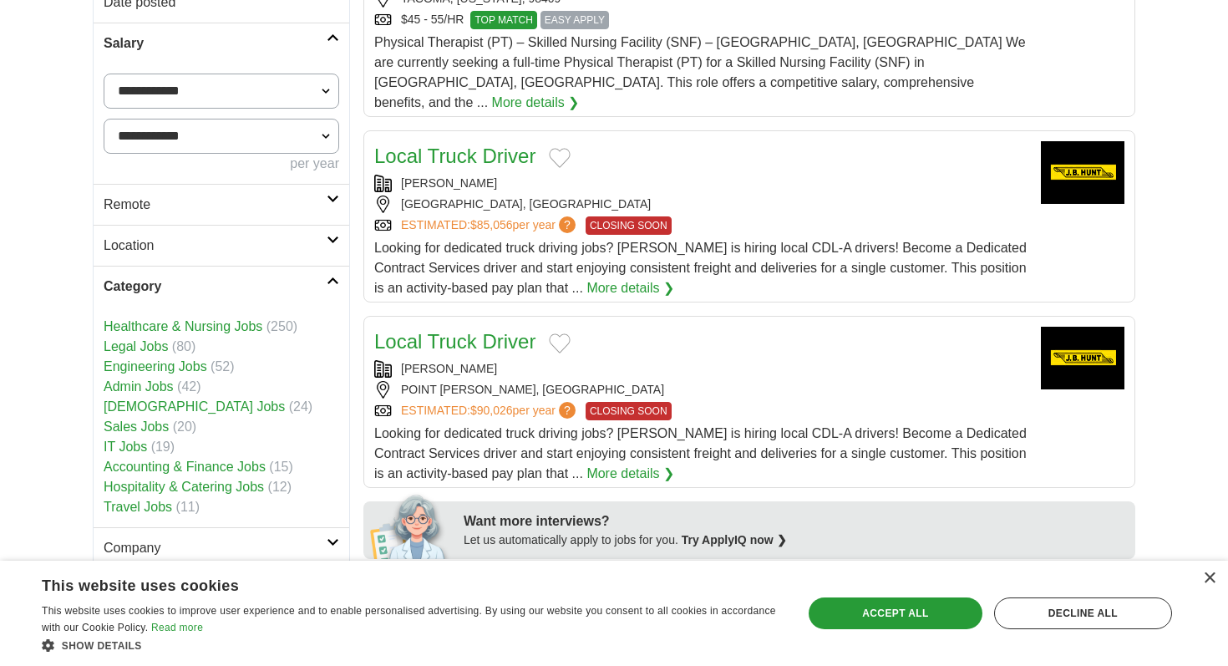
click at [163, 485] on link "Hospitality & Catering Jobs" at bounding box center [184, 487] width 160 height 14
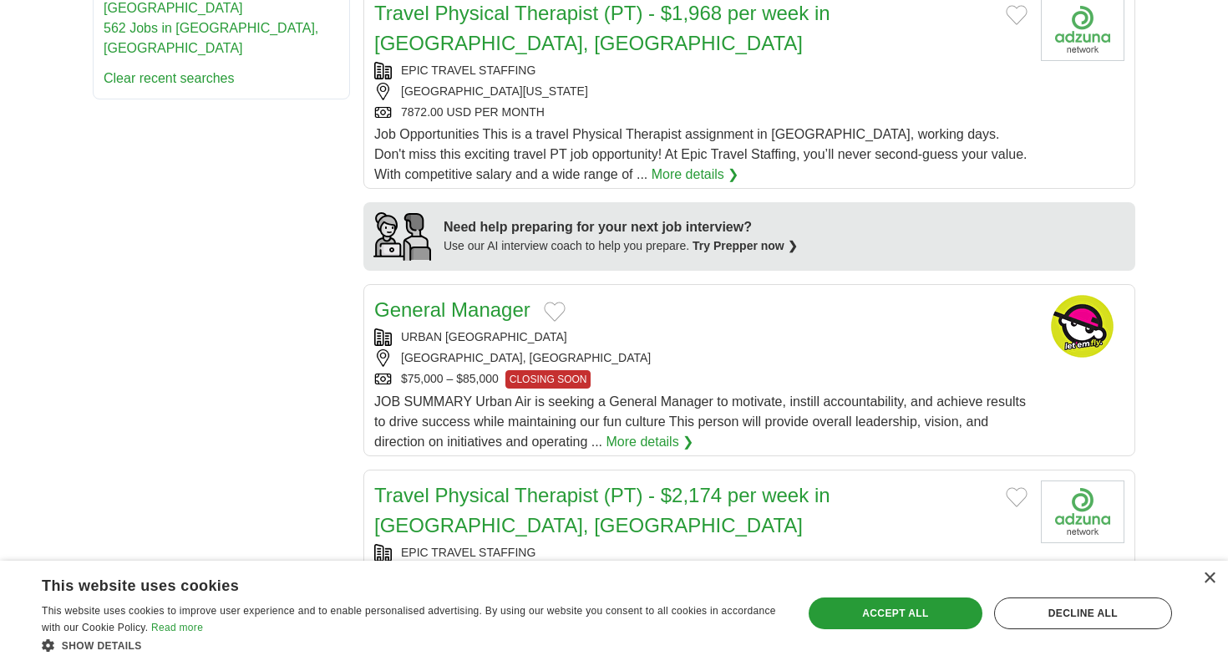
scroll to position [1362, 0]
